Goal: Information Seeking & Learning: Understand process/instructions

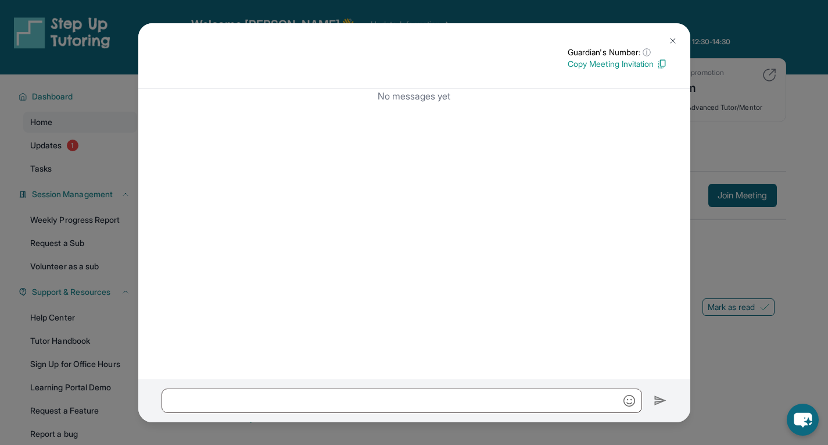
click at [672, 45] on button at bounding box center [672, 40] width 23 height 23
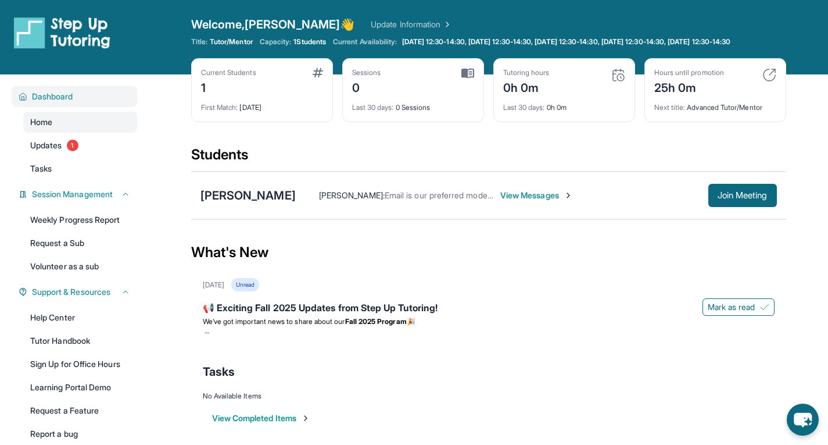
click at [54, 102] on span "Dashboard" at bounding box center [52, 97] width 41 height 12
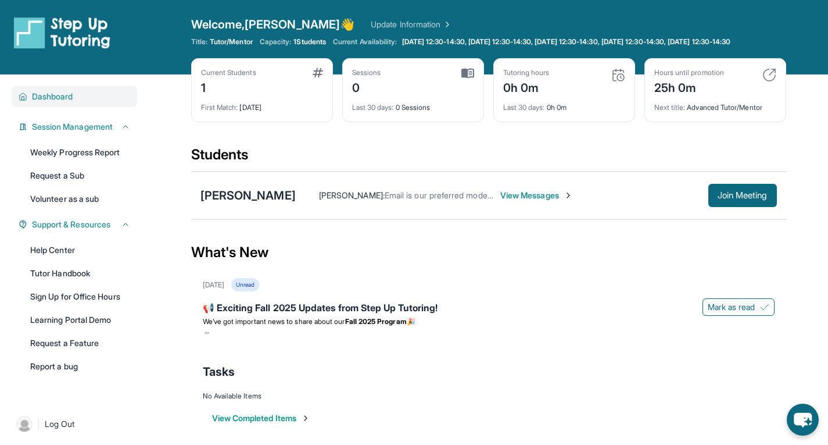
click at [49, 102] on span "Dashboard" at bounding box center [52, 97] width 41 height 12
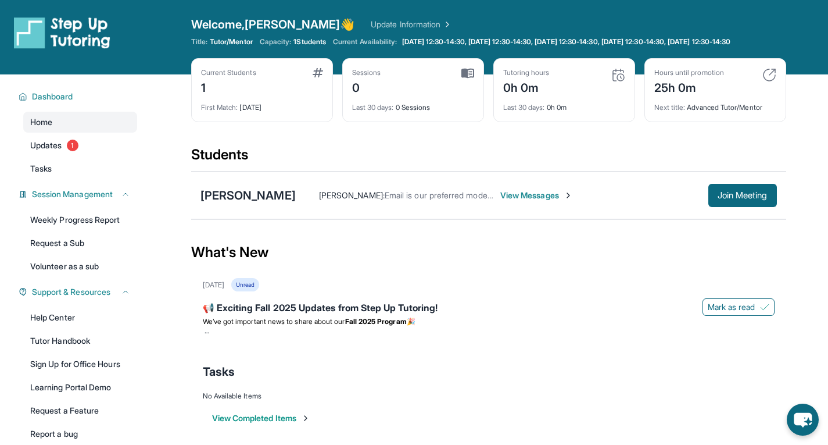
click at [373, 23] on link "Update Information" at bounding box center [411, 25] width 81 height 12
click at [744, 45] on icon at bounding box center [739, 41] width 9 height 9
click at [532, 262] on div "What's New" at bounding box center [488, 252] width 595 height 51
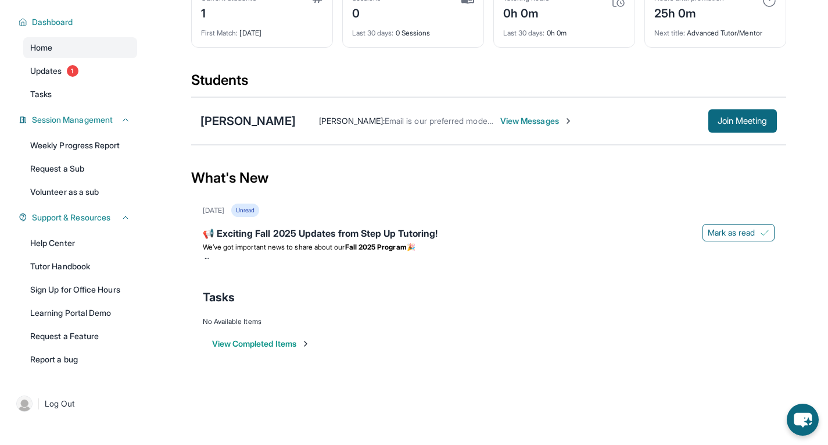
scroll to position [60, 0]
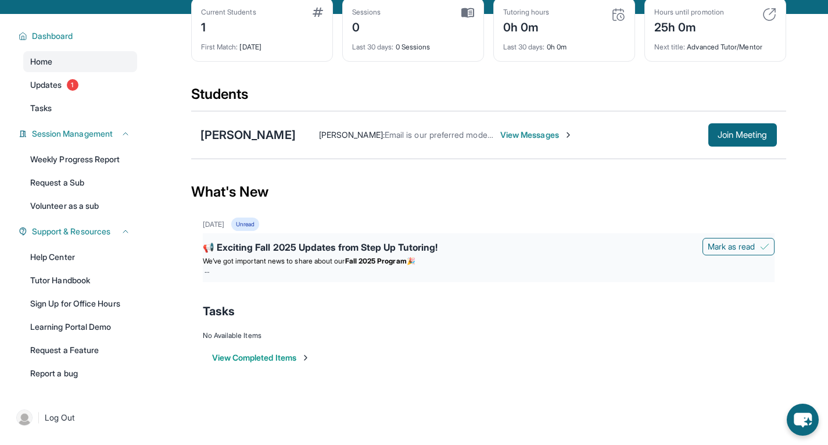
click at [385, 254] on div "📢 Exciting Fall 2025 Updates from Step Up Tutoring!" at bounding box center [489, 248] width 572 height 16
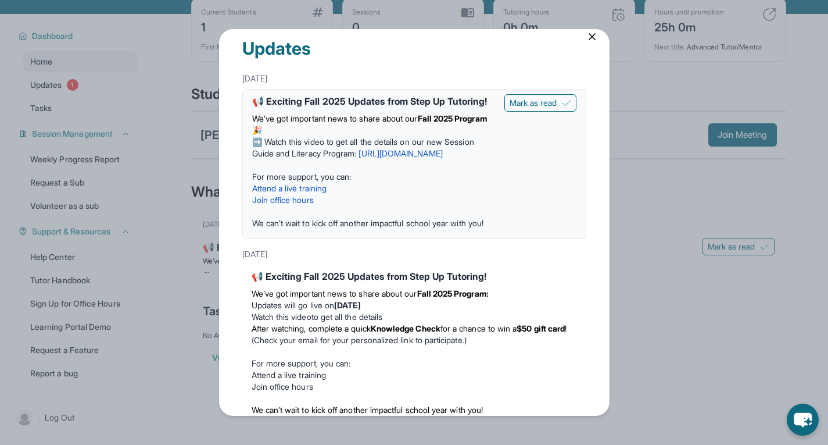
scroll to position [0, 0]
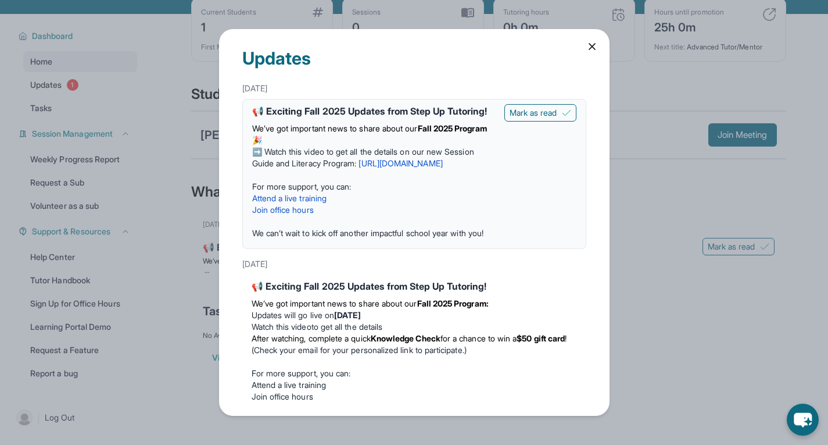
click at [588, 44] on icon at bounding box center [592, 47] width 12 height 12
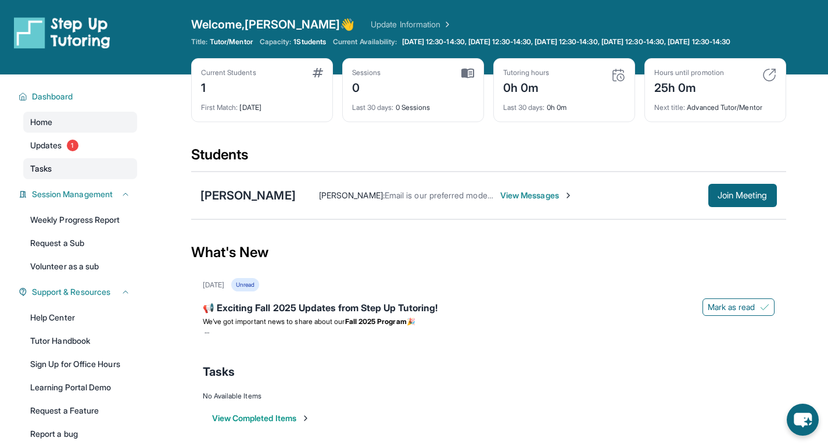
click at [45, 174] on span "Tasks" at bounding box center [41, 169] width 22 height 12
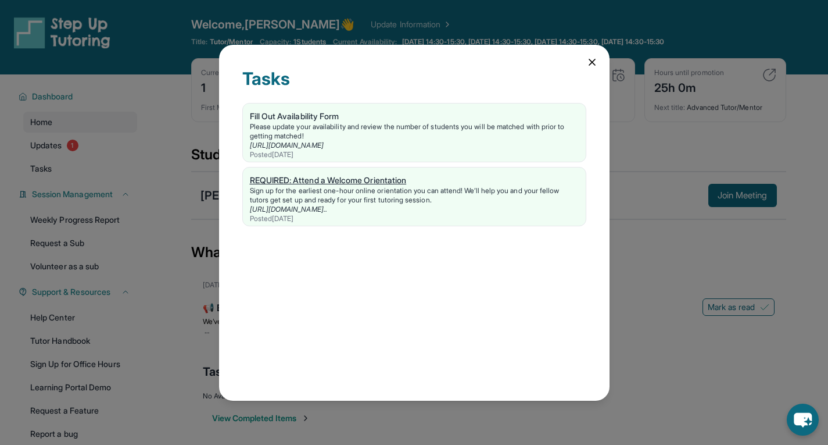
click at [298, 181] on div "REQUIRED: Attend a Welcome Orientation" at bounding box center [414, 180] width 329 height 12
click at [595, 63] on icon at bounding box center [592, 62] width 12 height 12
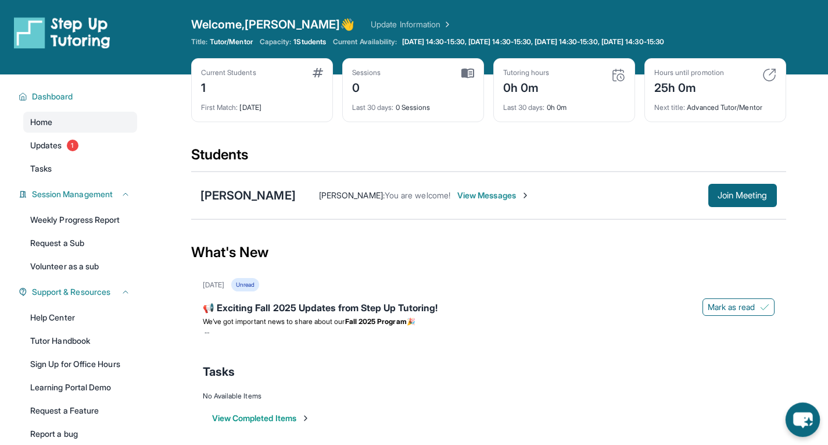
click at [803, 415] on icon "chat-button" at bounding box center [802, 420] width 19 height 16
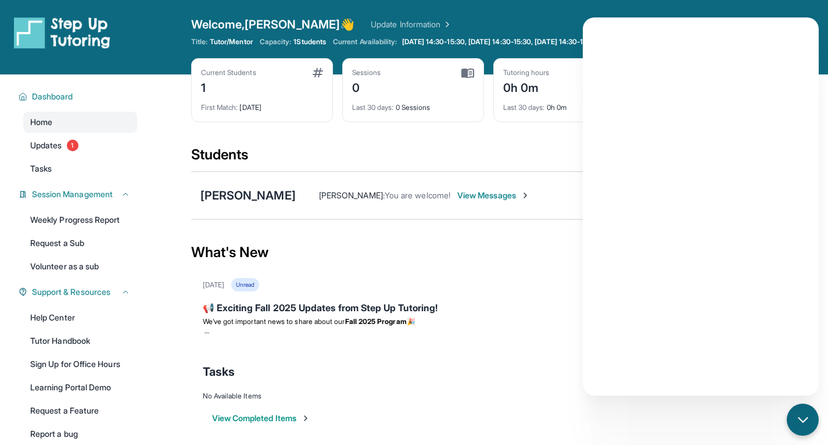
click at [157, 302] on main "Current Students 1 First Match : 4 days ago Sessions 0 Last 30 days : 0 Session…" at bounding box center [488, 262] width 679 height 377
click at [69, 97] on span "Dashboard" at bounding box center [52, 97] width 41 height 12
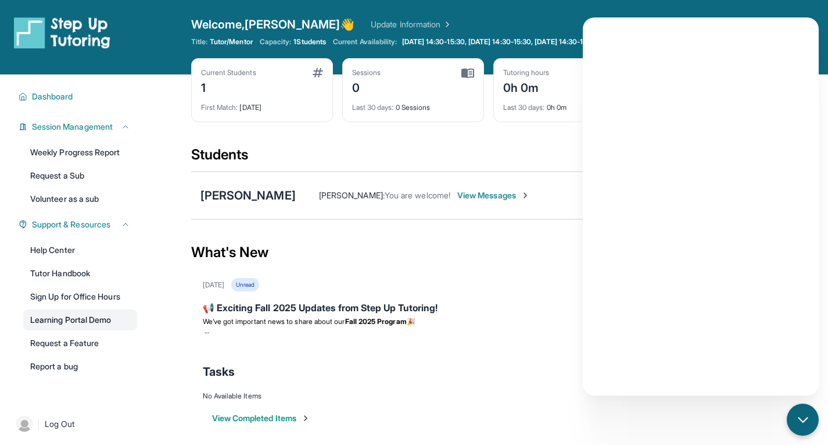
click at [116, 317] on link "Learning Portal Demo" at bounding box center [80, 319] width 114 height 21
click at [214, 195] on div "[PERSON_NAME]" at bounding box center [247, 195] width 95 height 16
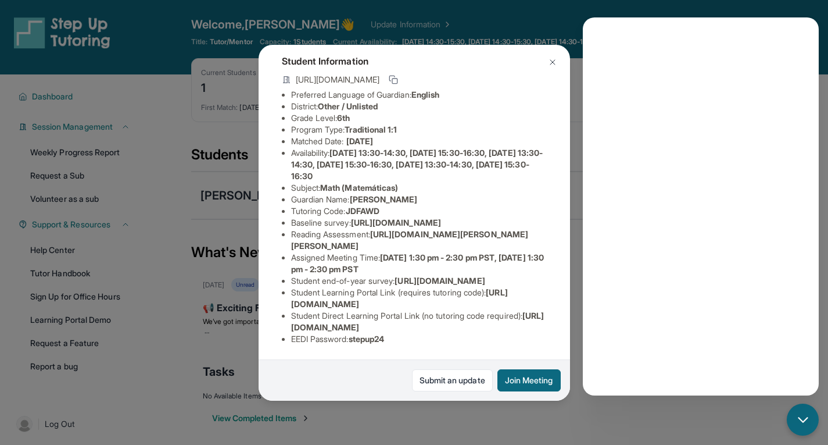
scroll to position [167, 0]
drag, startPoint x: 402, startPoint y: 334, endPoint x: 354, endPoint y: 338, distance: 47.2
click at [354, 338] on li "EEDI Password : stepup24" at bounding box center [419, 339] width 256 height 12
copy span "stepup24"
drag, startPoint x: 502, startPoint y: 300, endPoint x: 289, endPoint y: 300, distance: 212.7
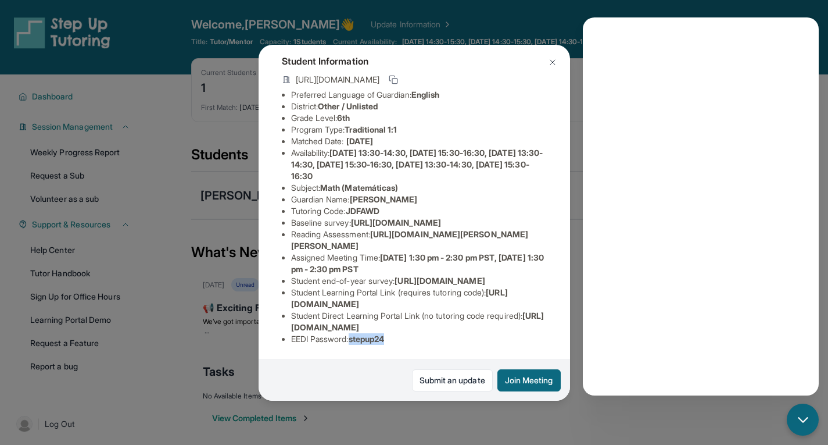
click at [289, 300] on ul "Preferred Language of Guardian: English District: Other / Unlisted Grade Level:…" at bounding box center [414, 217] width 265 height 256
drag, startPoint x: 386, startPoint y: 120, endPoint x: 352, endPoint y: 117, distance: 34.9
click at [352, 205] on li "Tutoring Code : JDFAWD" at bounding box center [419, 211] width 256 height 12
copy span "JDFAWD"
drag, startPoint x: 396, startPoint y: 342, endPoint x: 353, endPoint y: 342, distance: 43.0
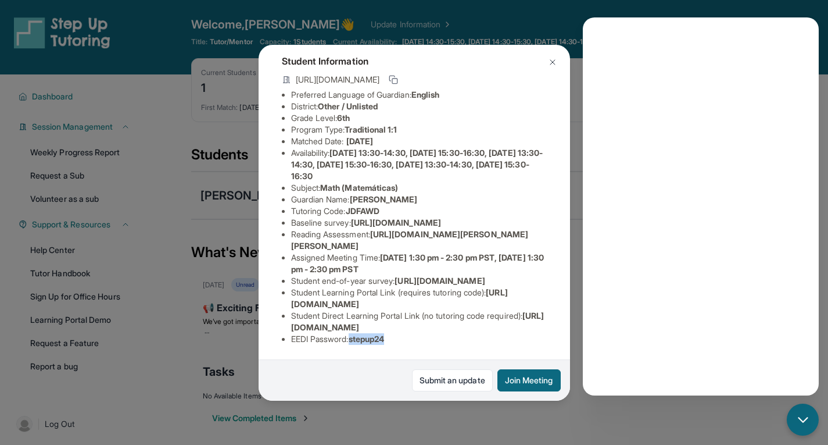
click at [353, 342] on li "EEDI Password : stepup24" at bounding box center [419, 339] width 256 height 12
copy span "stepup24"
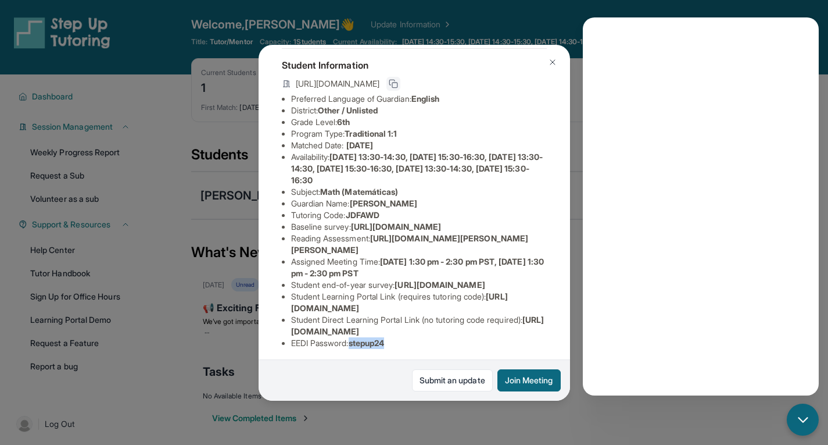
click at [395, 85] on icon at bounding box center [391, 82] width 5 height 5
click at [398, 88] on icon at bounding box center [393, 83] width 9 height 9
click at [522, 374] on button "Join Meeting" at bounding box center [528, 380] width 63 height 22
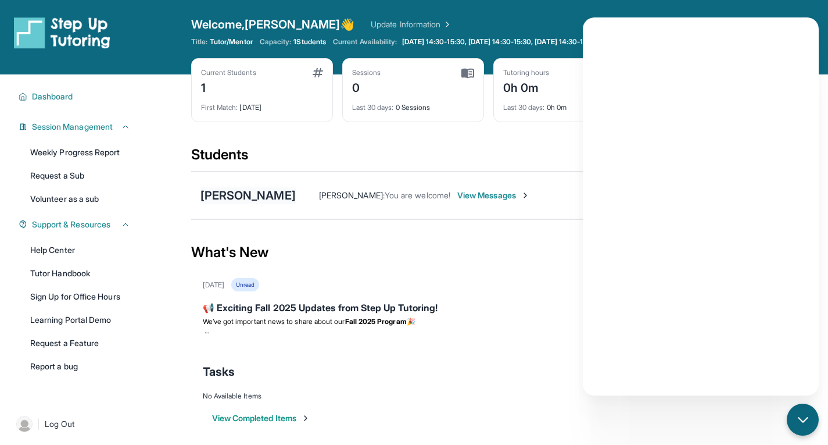
click at [239, 194] on div "[PERSON_NAME]" at bounding box center [247, 195] width 95 height 16
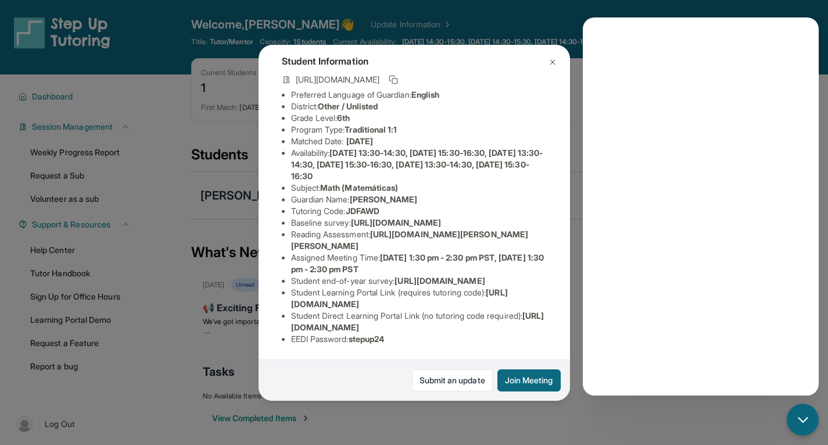
scroll to position [174, 0]
drag, startPoint x: 528, startPoint y: 321, endPoint x: 495, endPoint y: 318, distance: 32.7
click at [495, 318] on span "https://student-portal.stepuptutoring.org/student/JDFAWD" at bounding box center [417, 321] width 253 height 22
click at [516, 305] on li "Student Learning Portal Link (requires tutoring code) : https://student-portal.…" at bounding box center [419, 297] width 256 height 23
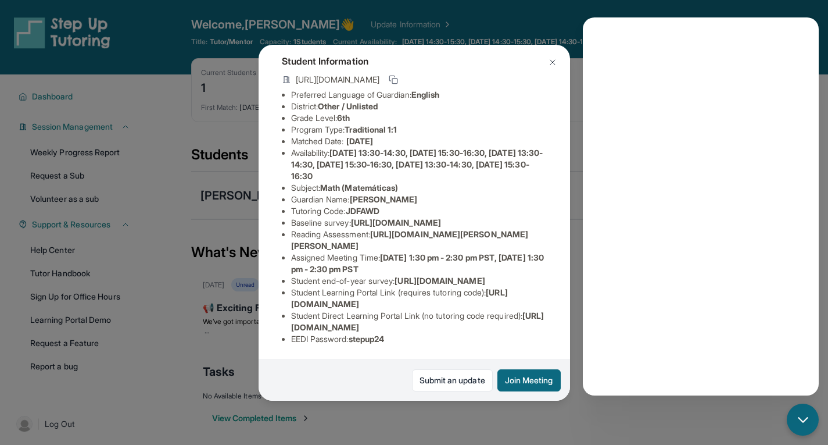
drag, startPoint x: 516, startPoint y: 305, endPoint x: 369, endPoint y: 307, distance: 147.0
drag, startPoint x: 369, startPoint y: 307, endPoint x: 282, endPoint y: 299, distance: 87.5
click at [282, 299] on ul "Preferred Language of Guardian: English District: Other / Unlisted Grade Level:…" at bounding box center [414, 217] width 265 height 256
drag, startPoint x: 504, startPoint y: 305, endPoint x: 284, endPoint y: 305, distance: 220.2
click at [284, 305] on ul "Preferred Language of Guardian: English District: Other / Unlisted Grade Level:…" at bounding box center [414, 217] width 265 height 256
